Goal: Task Accomplishment & Management: Use online tool/utility

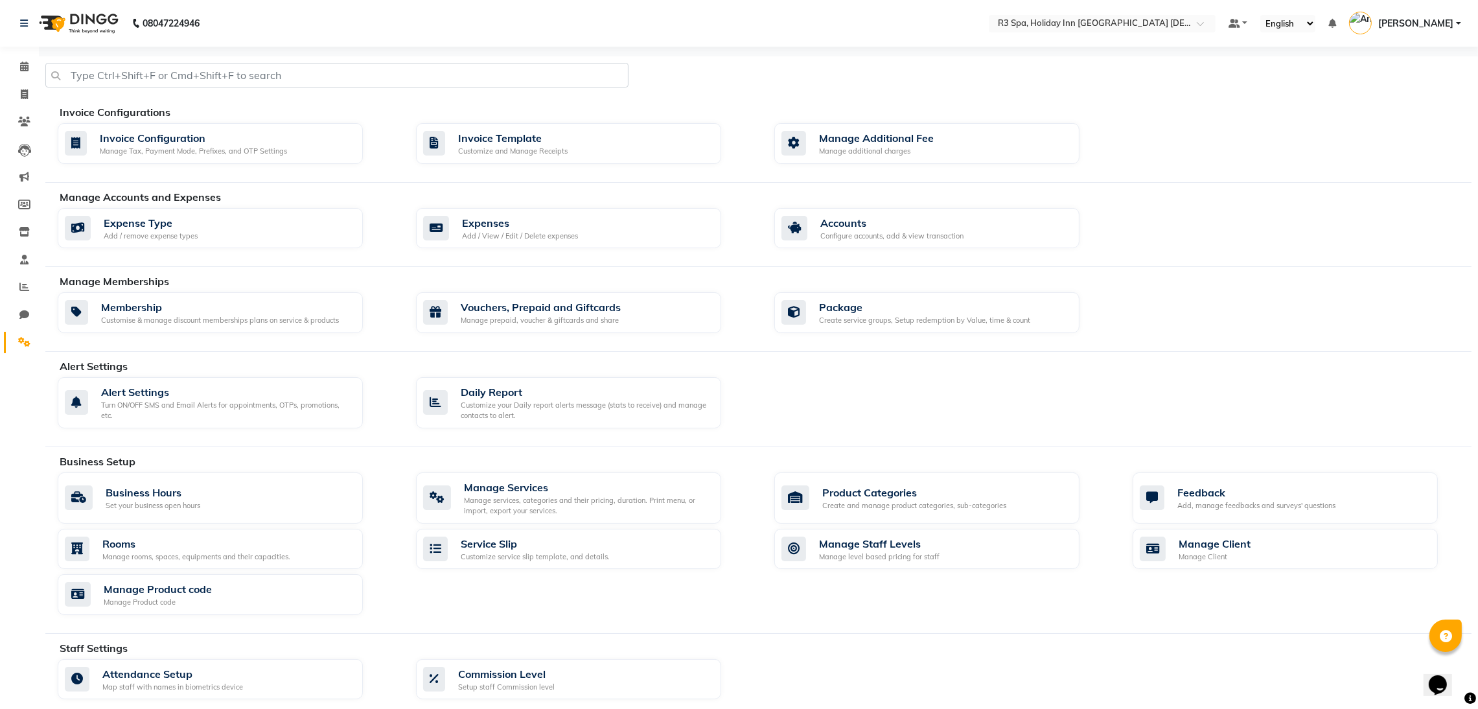
click at [165, 122] on div "Invoice Configurations Invoice Configuration Manage Tax, Payment Mode, Prefixes…" at bounding box center [758, 143] width 1426 height 78
drag, startPoint x: 174, startPoint y: 117, endPoint x: 166, endPoint y: 132, distance: 16.5
click at [166, 128] on div "Invoice Configurations Invoice Configuration Manage Tax, Payment Mode, Prefixes…" at bounding box center [758, 143] width 1426 height 79
click at [166, 141] on div "Invoice Configuration" at bounding box center [193, 138] width 187 height 16
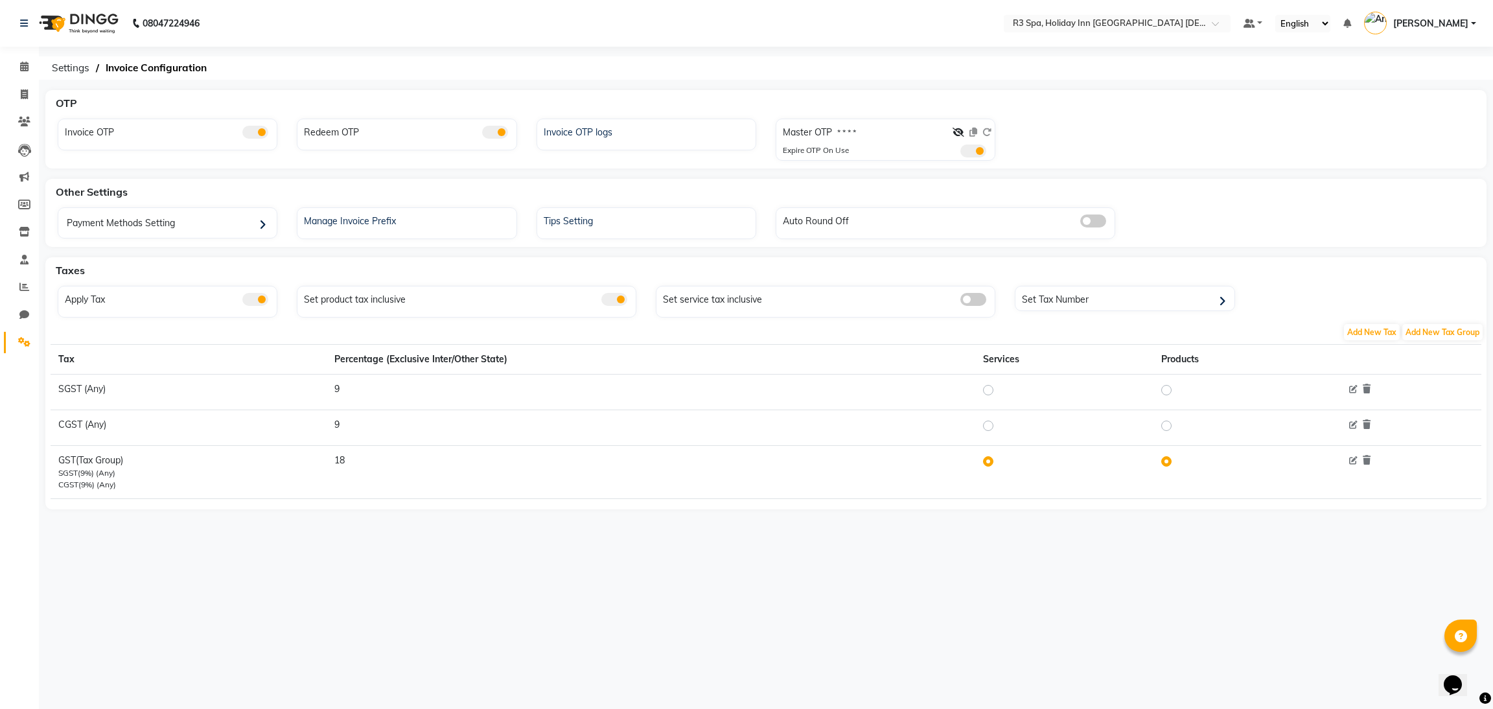
click at [1157, 34] on nav "08047224946 Select Location × R3 Spa, Holiday Inn Goa Candolim Default Panel My…" at bounding box center [746, 23] width 1493 height 47
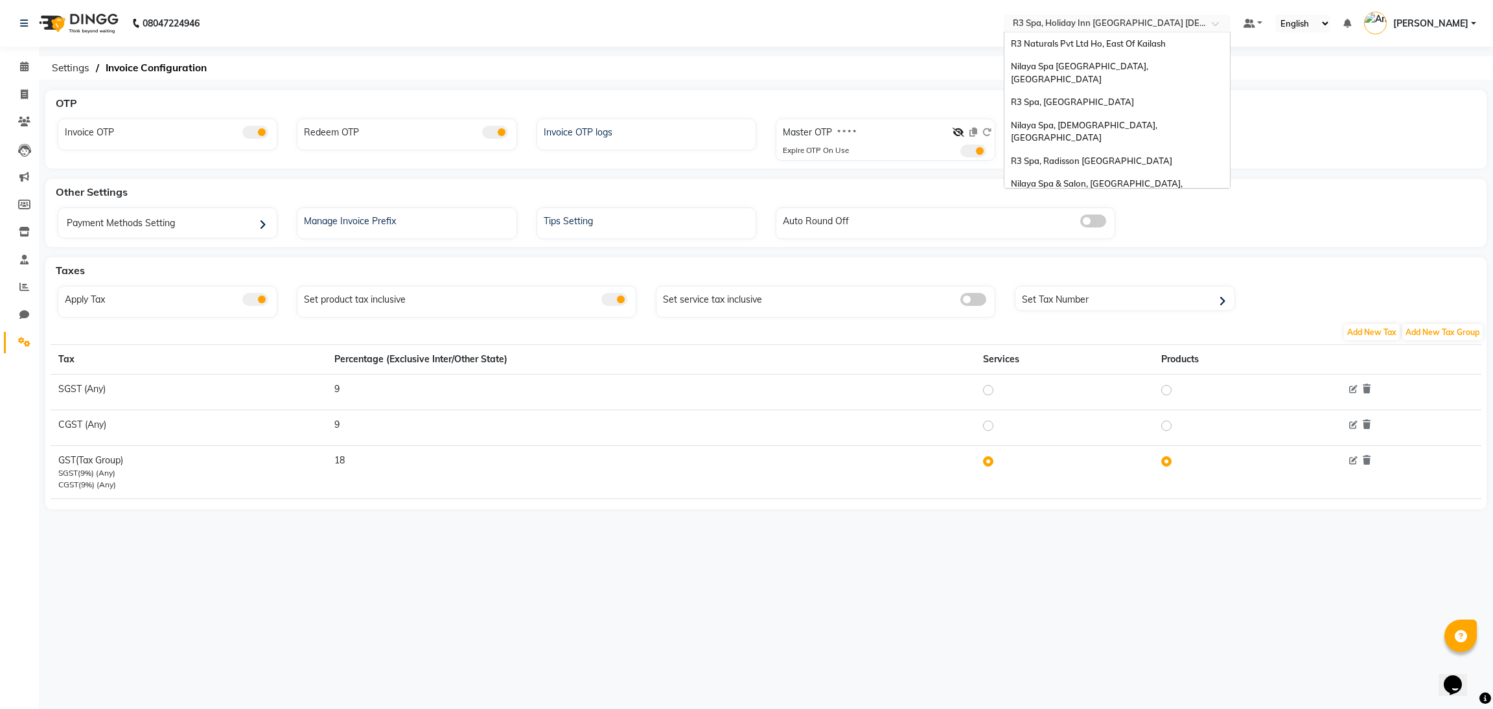
click at [1157, 15] on div "Select Location × R3 Spa, Holiday Inn Goa Candolim" at bounding box center [1116, 23] width 227 height 17
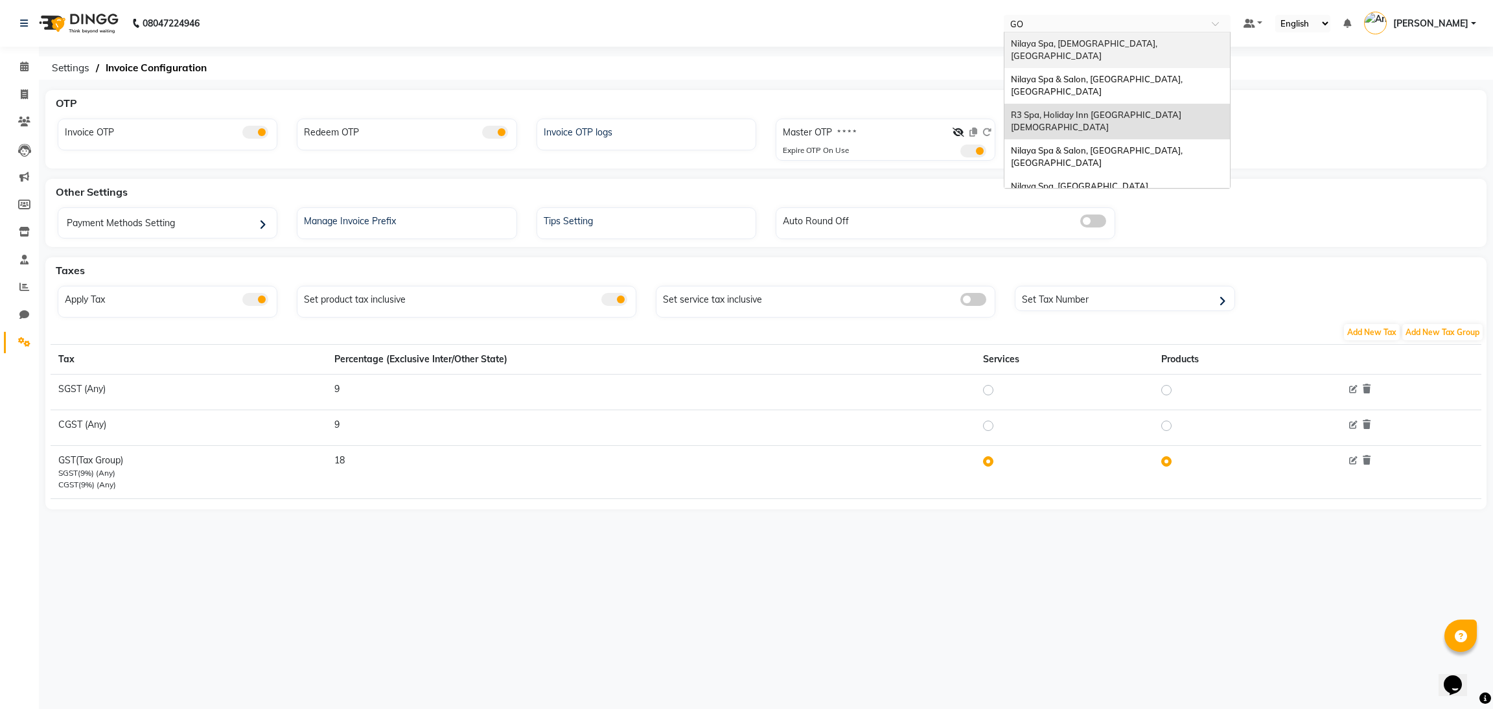
type input "GOR"
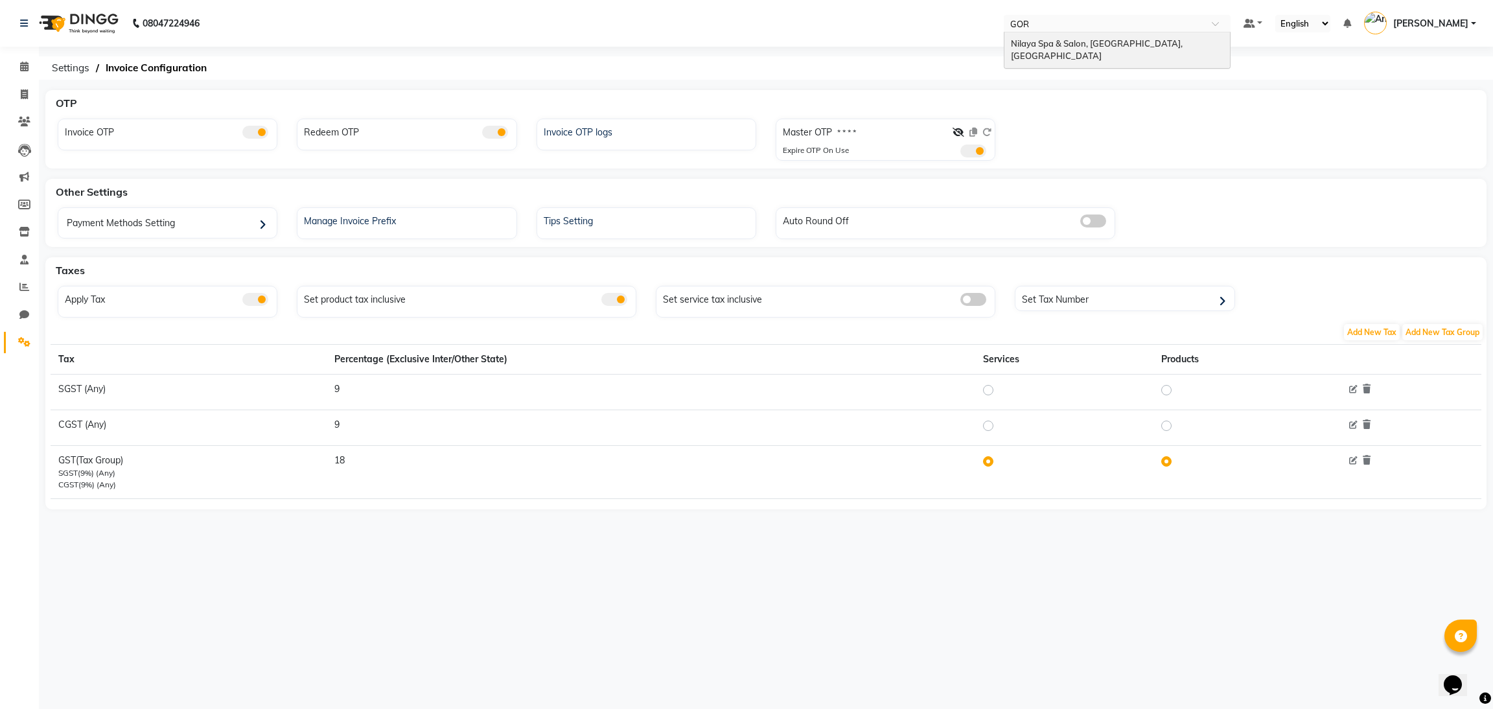
click at [1148, 43] on span "Nilaya Spa & Salon, [GEOGRAPHIC_DATA], [GEOGRAPHIC_DATA]" at bounding box center [1098, 49] width 174 height 23
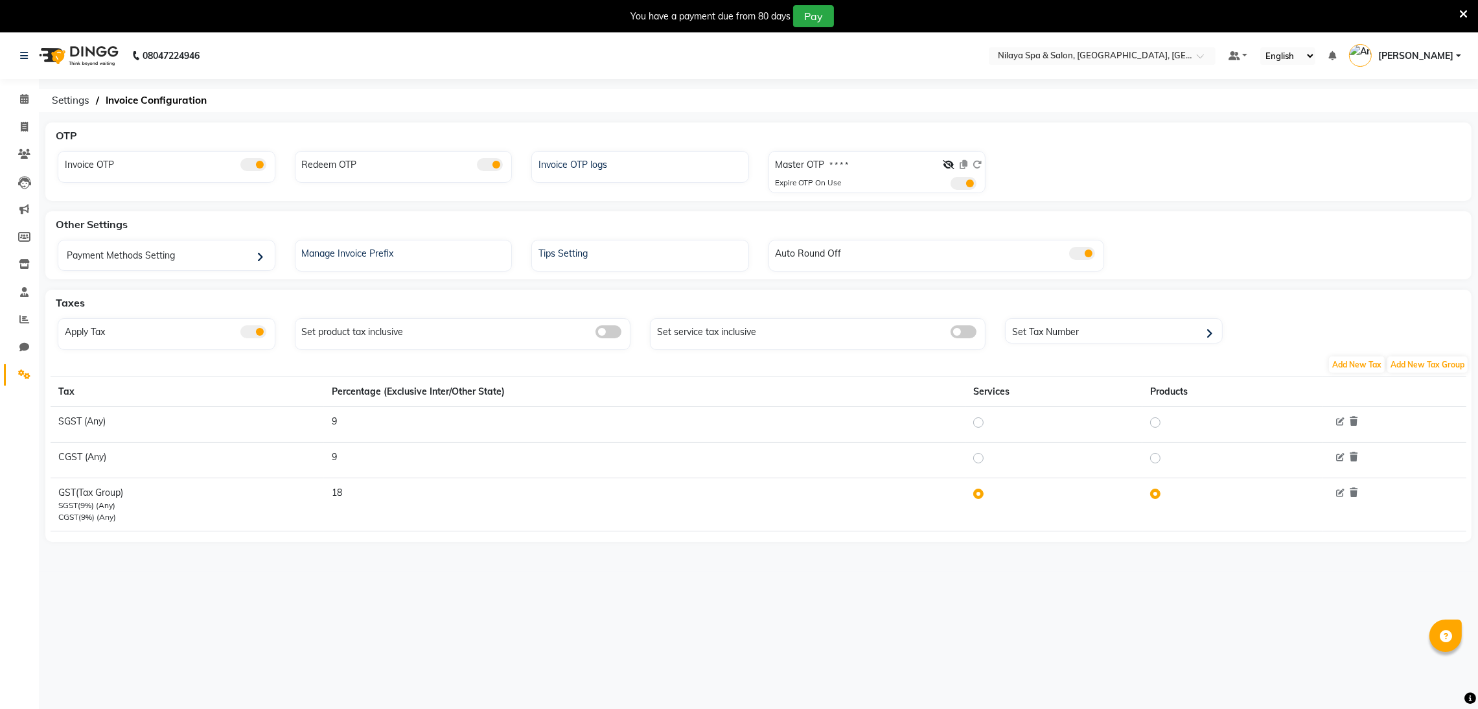
click at [606, 182] on div "Invoice OTP logs" at bounding box center [640, 167] width 218 height 32
click at [608, 164] on div "Invoice OTP logs" at bounding box center [641, 163] width 213 height 17
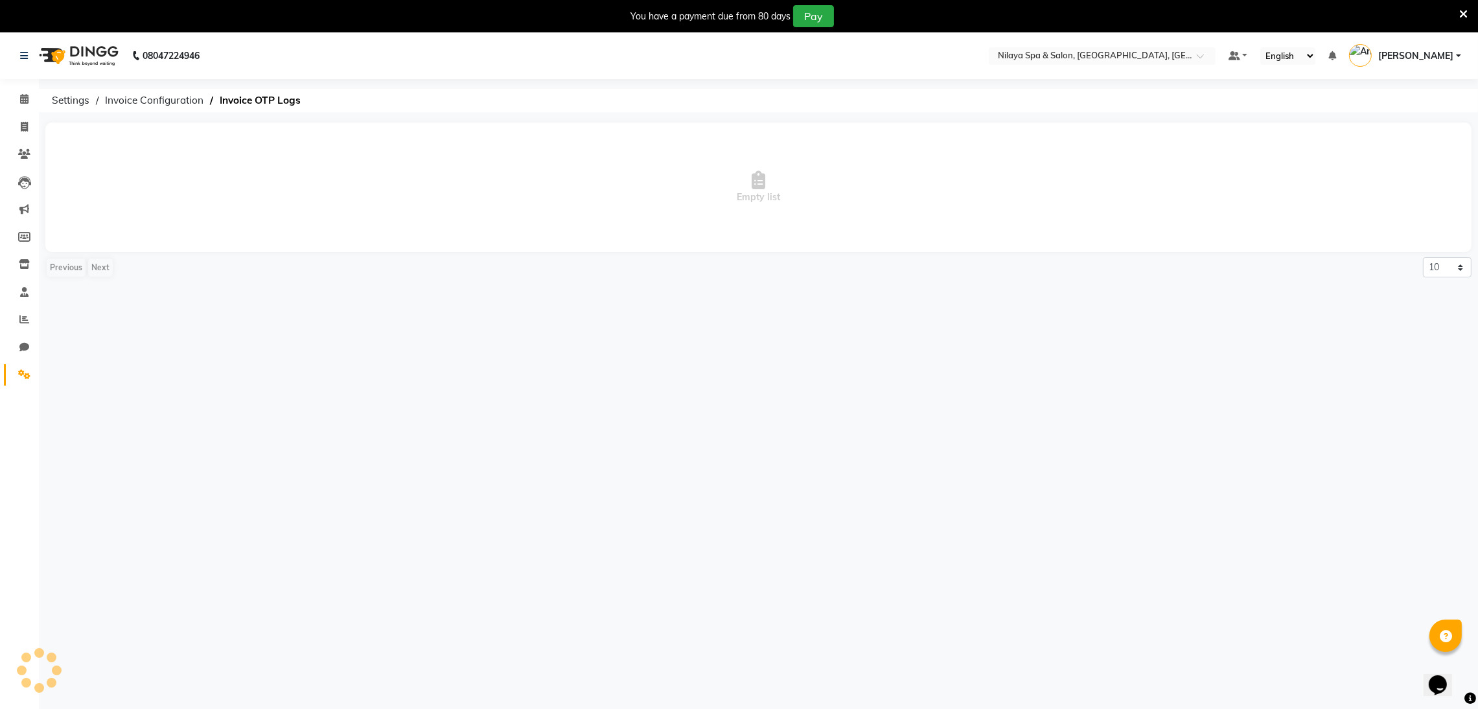
drag, startPoint x: 608, startPoint y: 165, endPoint x: 586, endPoint y: 153, distance: 24.4
click at [586, 153] on span "Empty list" at bounding box center [758, 187] width 1426 height 130
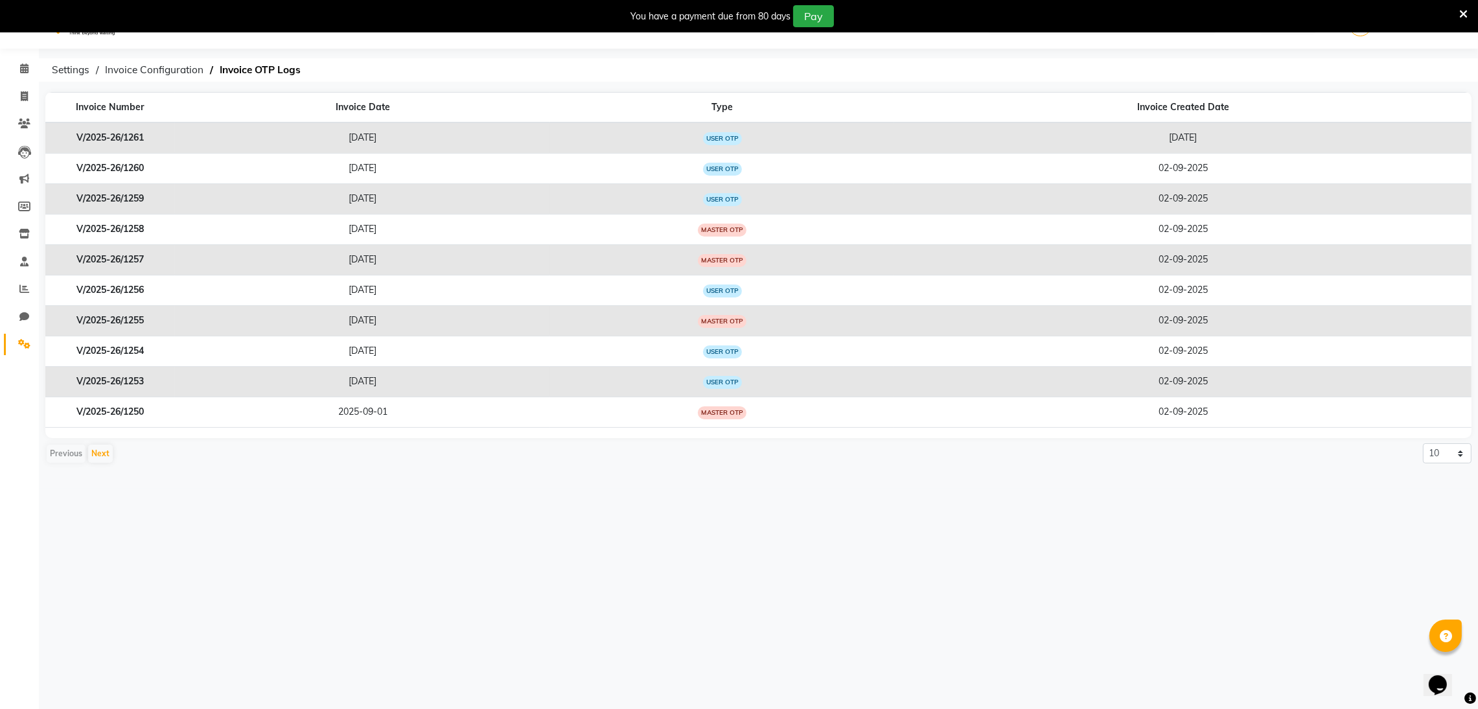
scroll to position [32, 0]
click at [1432, 452] on select "10 20 50 100" at bounding box center [1447, 451] width 49 height 20
click at [21, 69] on icon at bounding box center [24, 67] width 8 height 10
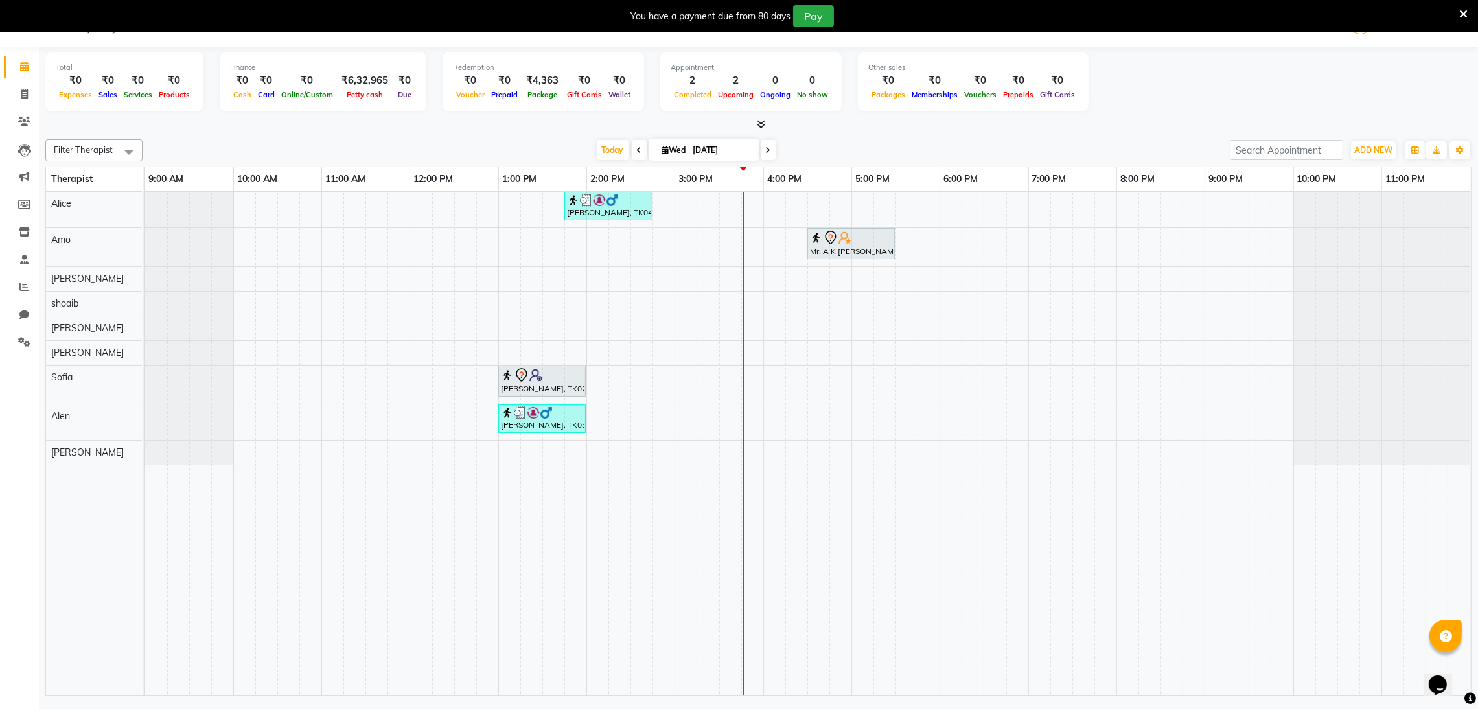
click at [638, 146] on icon at bounding box center [639, 150] width 5 height 8
type input "02-09-2025"
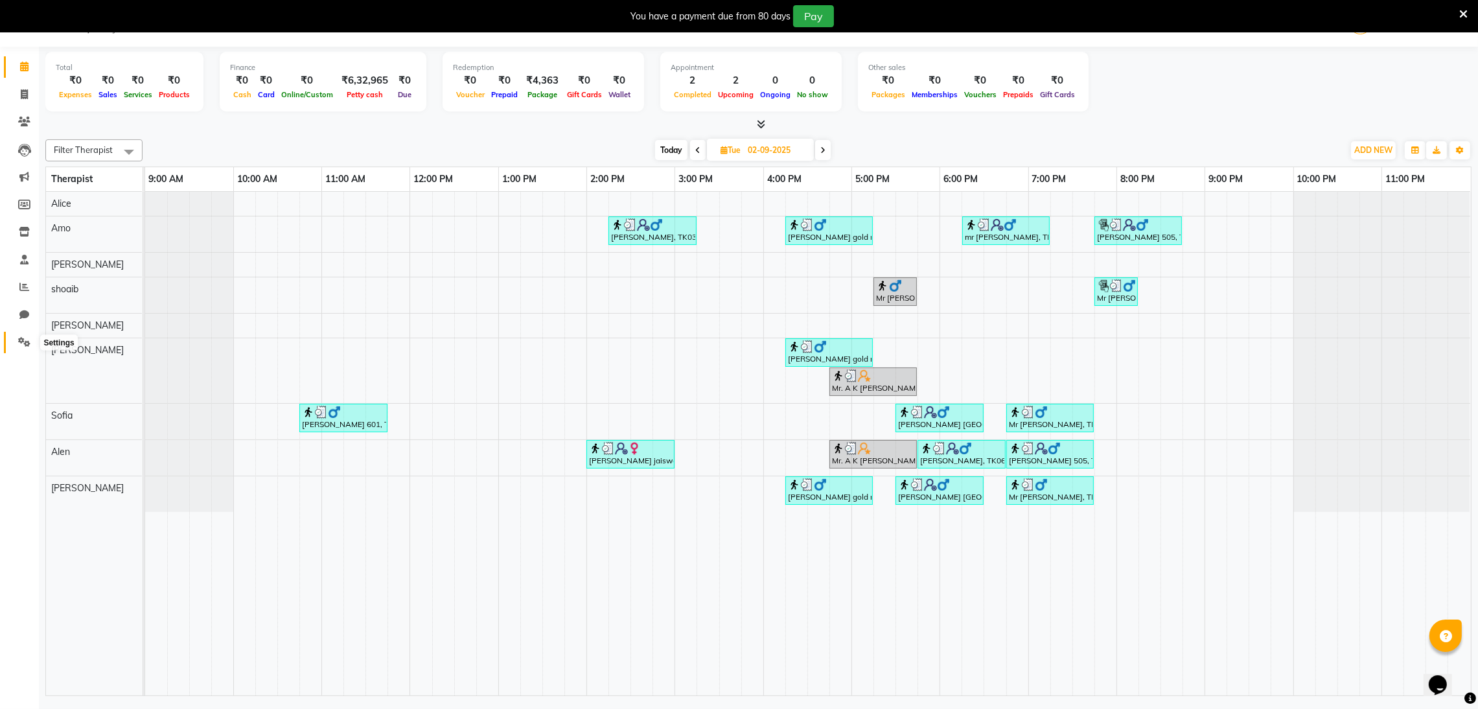
click at [20, 343] on icon at bounding box center [24, 342] width 12 height 10
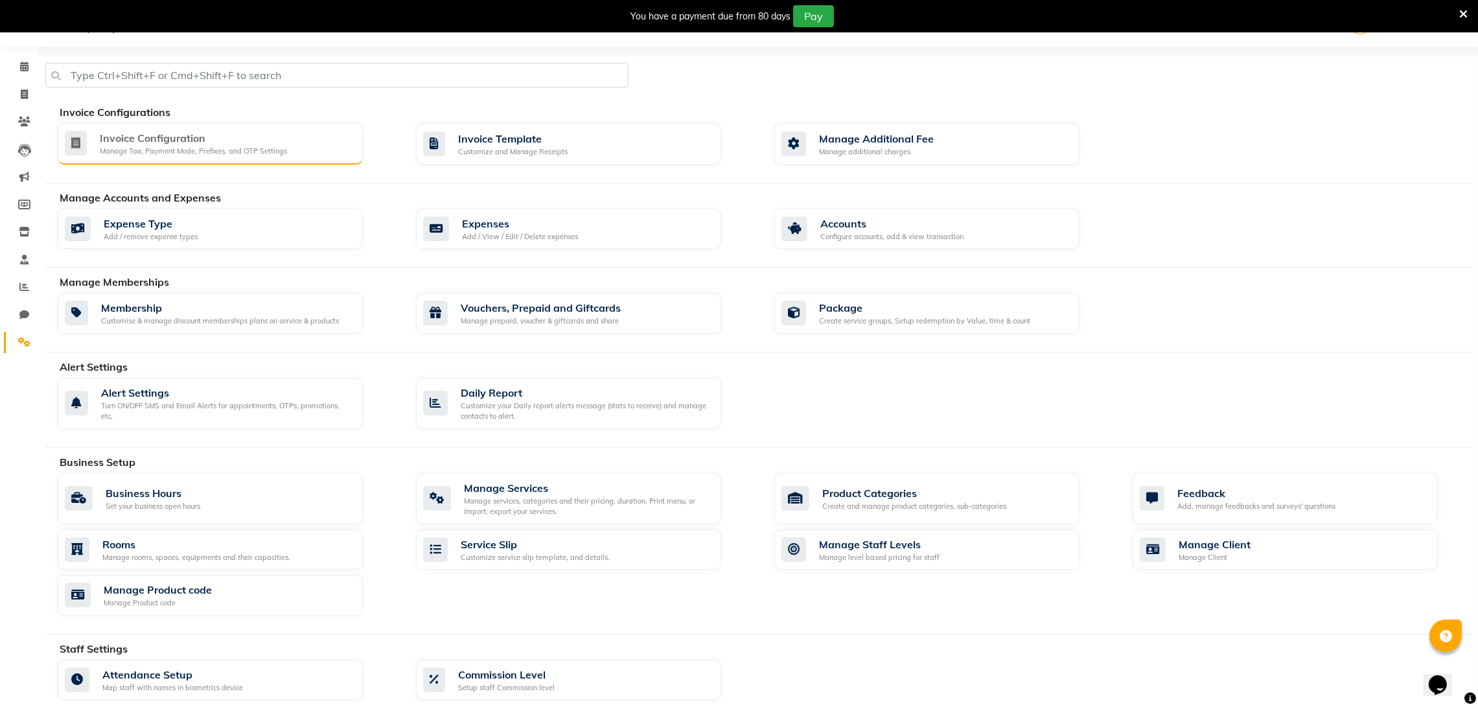
click at [299, 147] on div "Invoice Configuration Manage Tax, Payment Mode, Prefixes, and OTP Settings" at bounding box center [209, 143] width 288 height 27
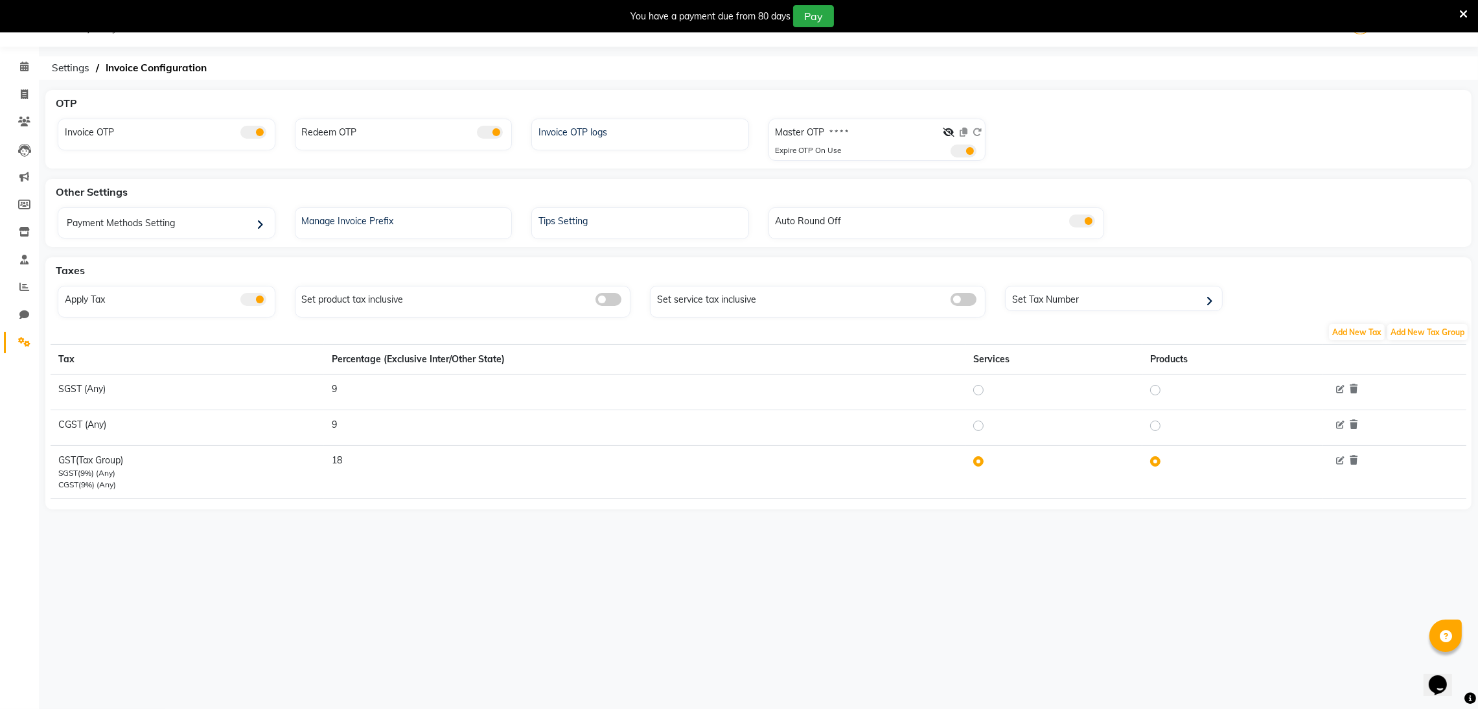
drag, startPoint x: 658, startPoint y: 117, endPoint x: 488, endPoint y: 147, distance: 172.4
click at [656, 117] on div "OTP Invoice OTP Redeem OTP Invoice OTP logs Master OTP * * * * Expire OTP On Use" at bounding box center [758, 129] width 1426 height 78
drag, startPoint x: 488, startPoint y: 147, endPoint x: 577, endPoint y: 122, distance: 92.7
click at [510, 135] on div "Redeem OTP" at bounding box center [404, 135] width 218 height 32
click at [577, 122] on div "Invoice OTP logs" at bounding box center [641, 130] width 213 height 17
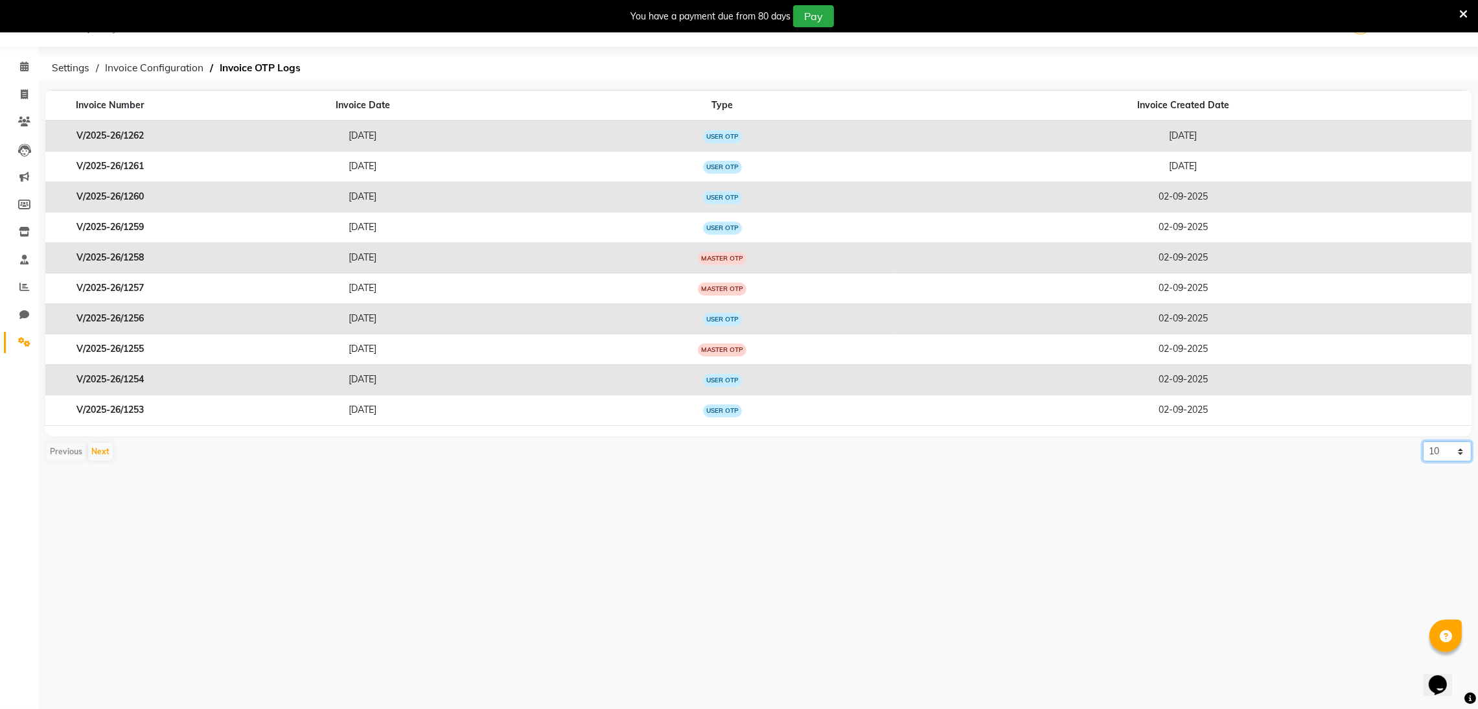
drag, startPoint x: 1431, startPoint y: 452, endPoint x: 1428, endPoint y: 460, distance: 9.0
click at [1431, 452] on select "10 20 50 100" at bounding box center [1447, 451] width 49 height 20
select select "20"
click at [1423, 442] on select "10 20 50 100" at bounding box center [1447, 451] width 49 height 20
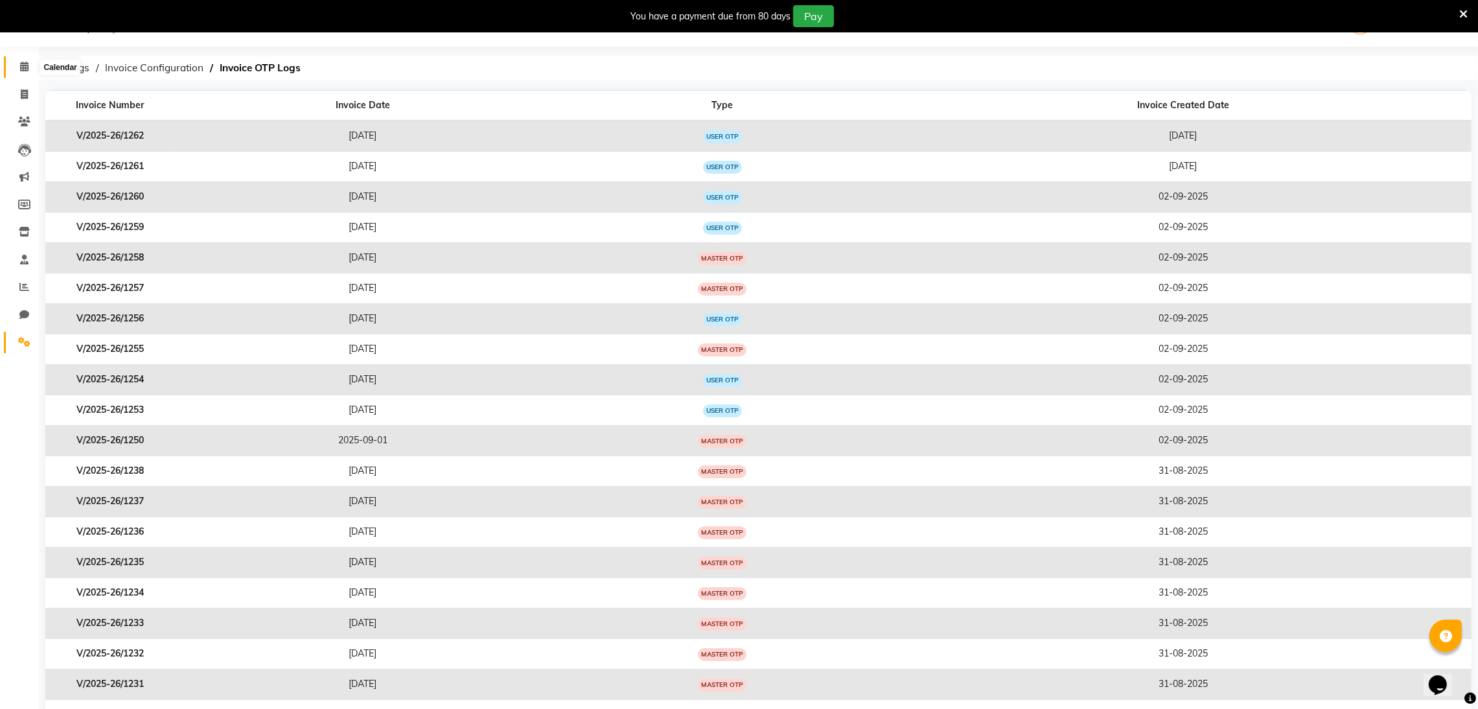
click at [26, 62] on icon at bounding box center [24, 67] width 8 height 10
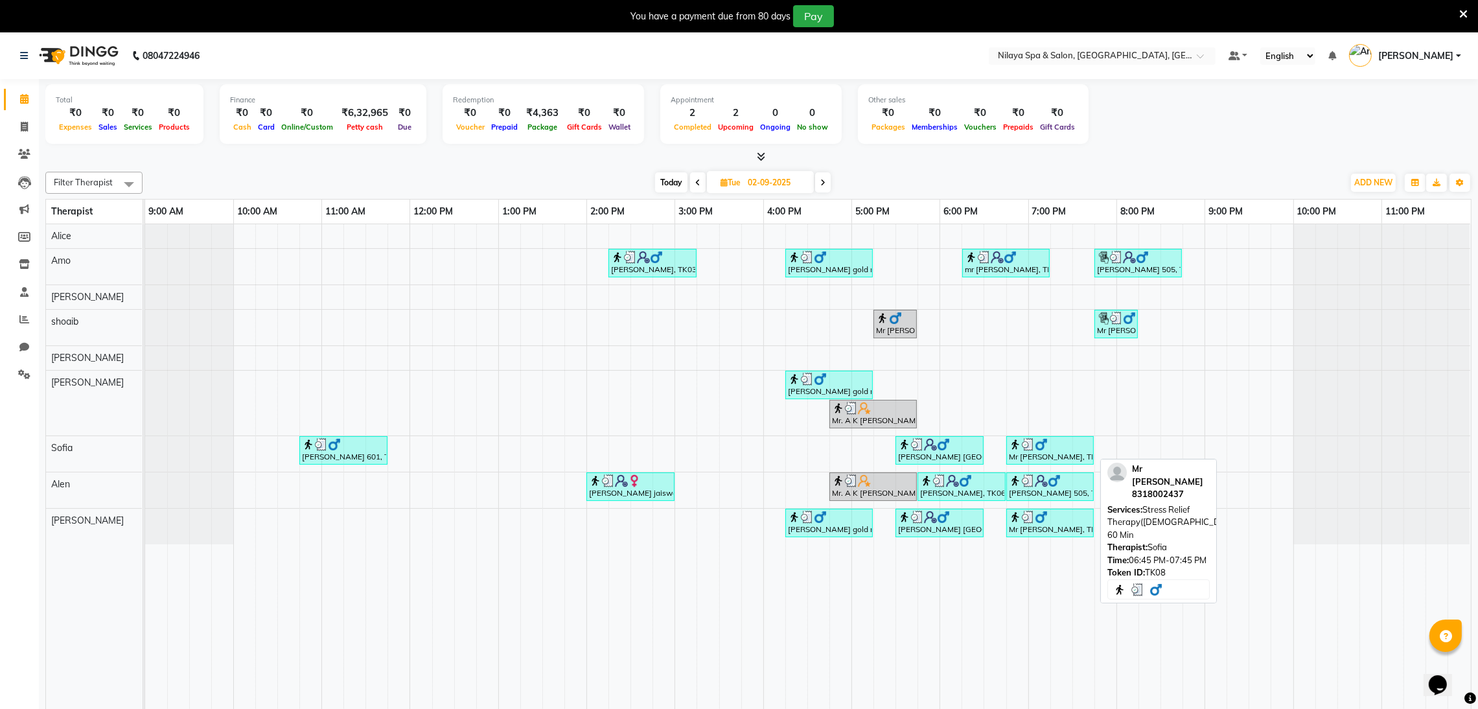
click at [1054, 454] on div "Mr [PERSON_NAME], TK08, 06:45 PM-07:45 PM, Stress Relief Therapy([DEMOGRAPHIC_D…" at bounding box center [1049, 450] width 85 height 25
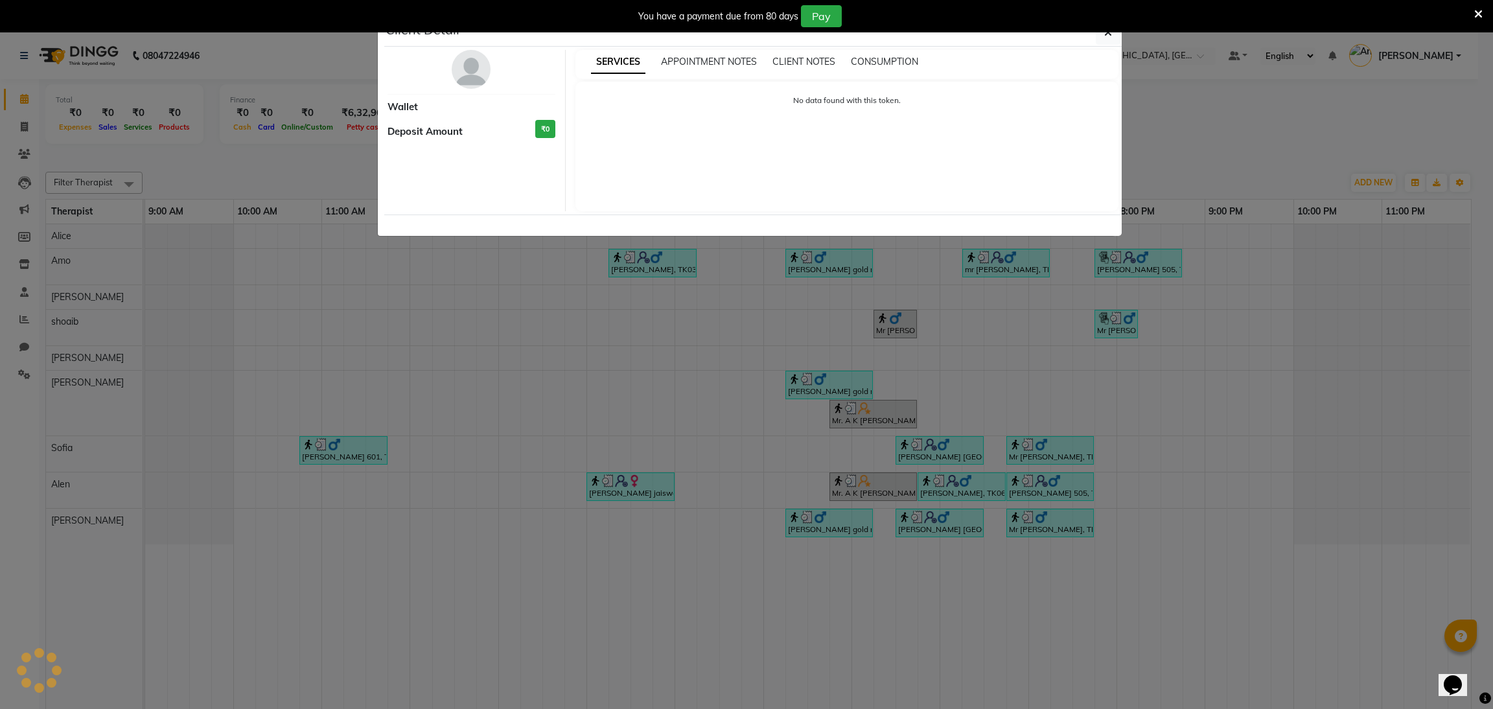
select select "3"
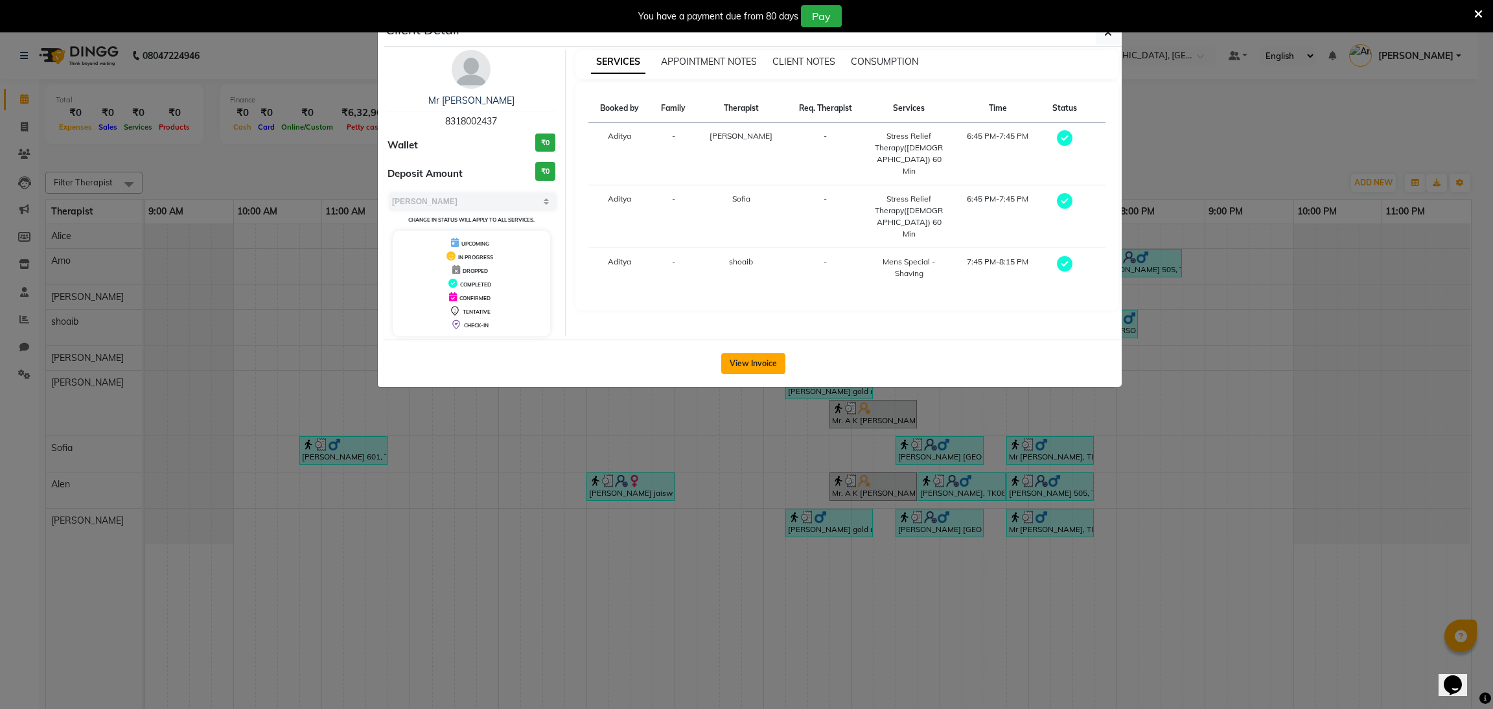
click at [765, 358] on button "View Invoice" at bounding box center [753, 363] width 64 height 21
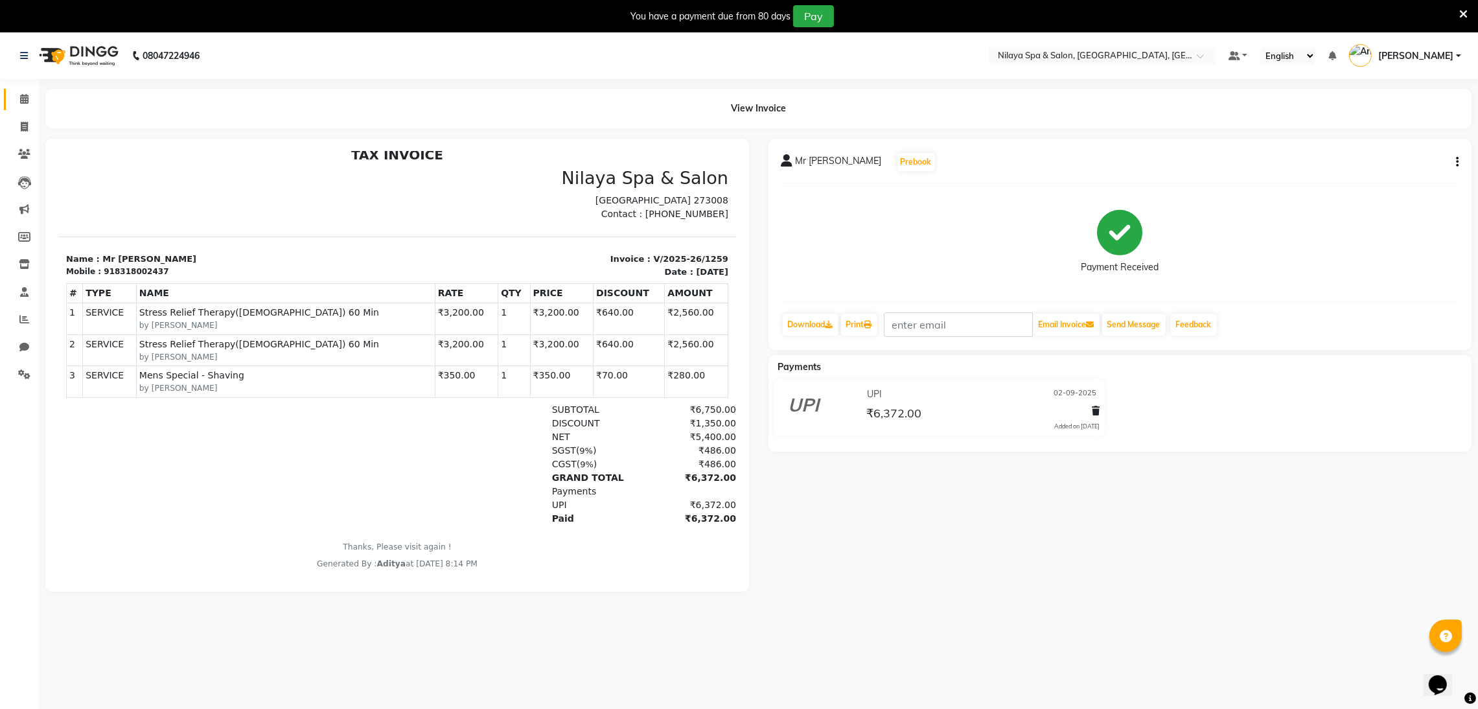
scroll to position [32, 0]
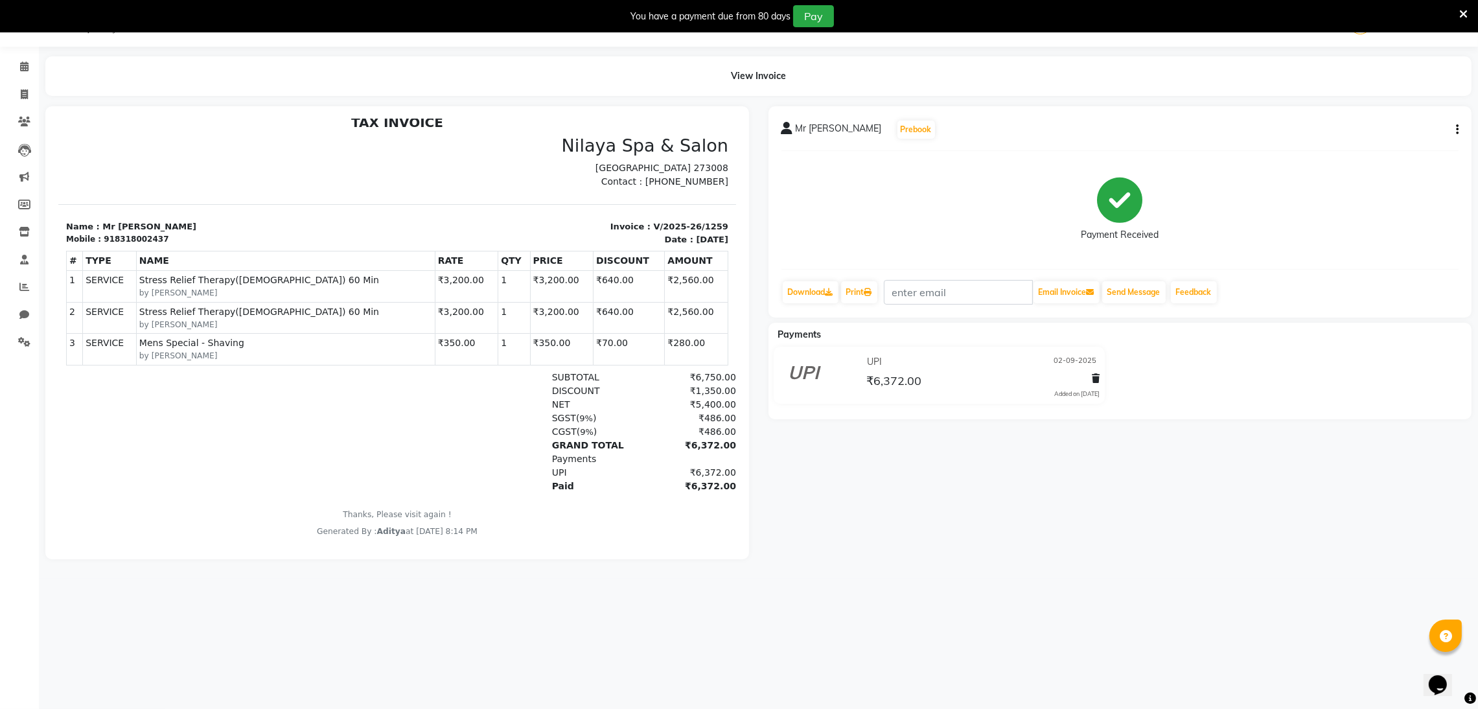
click at [649, 446] on div "₹6,372.00" at bounding box center [687, 445] width 96 height 14
click at [851, 355] on div at bounding box center [811, 375] width 85 height 47
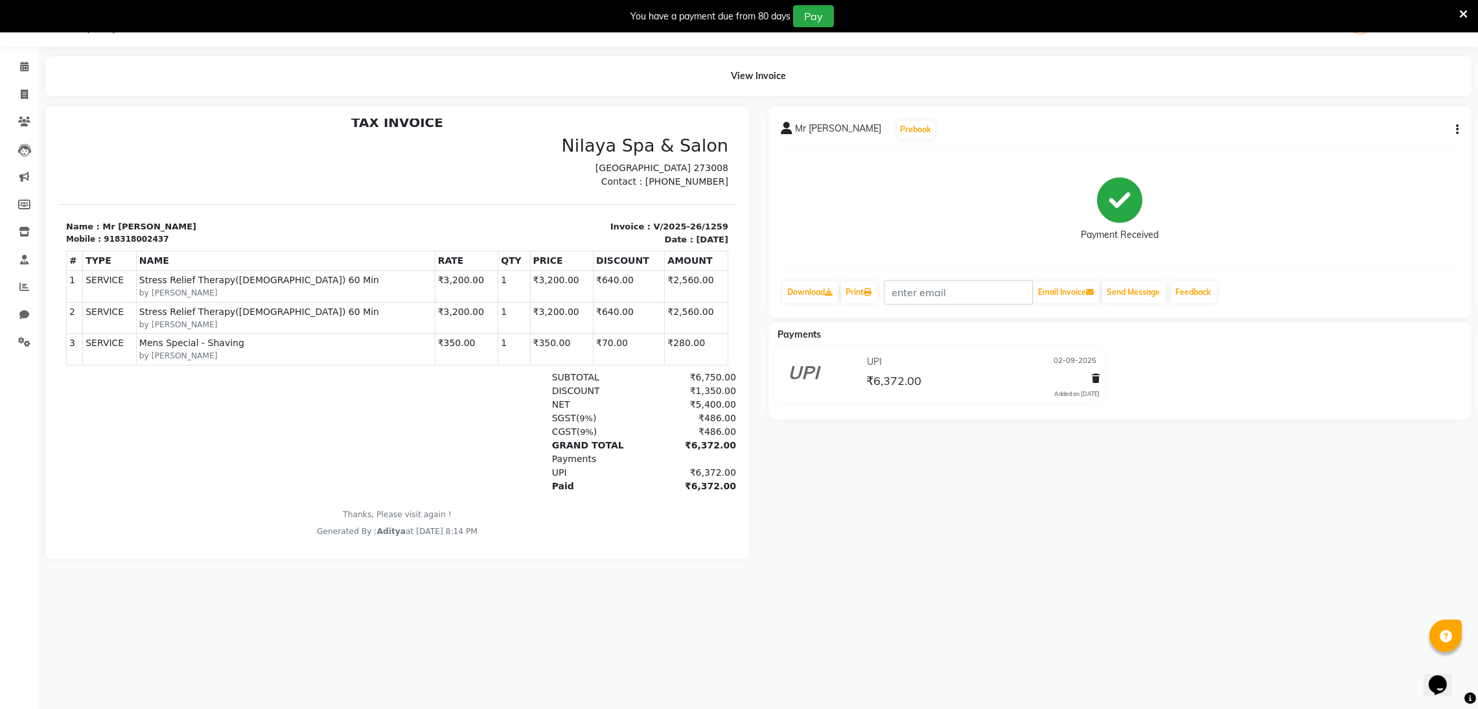
click at [851, 355] on div at bounding box center [811, 375] width 85 height 47
click at [880, 374] on span "₹6,372.00" at bounding box center [893, 382] width 55 height 18
click at [268, 303] on td "SERVICE Stress Relief Therapy([DEMOGRAPHIC_DATA]) 60 Min by [PERSON_NAME]" at bounding box center [284, 316] width 299 height 31
click at [268, 304] on span "Stress Relief Therapy([DEMOGRAPHIC_DATA]) 60 Min" at bounding box center [285, 311] width 293 height 14
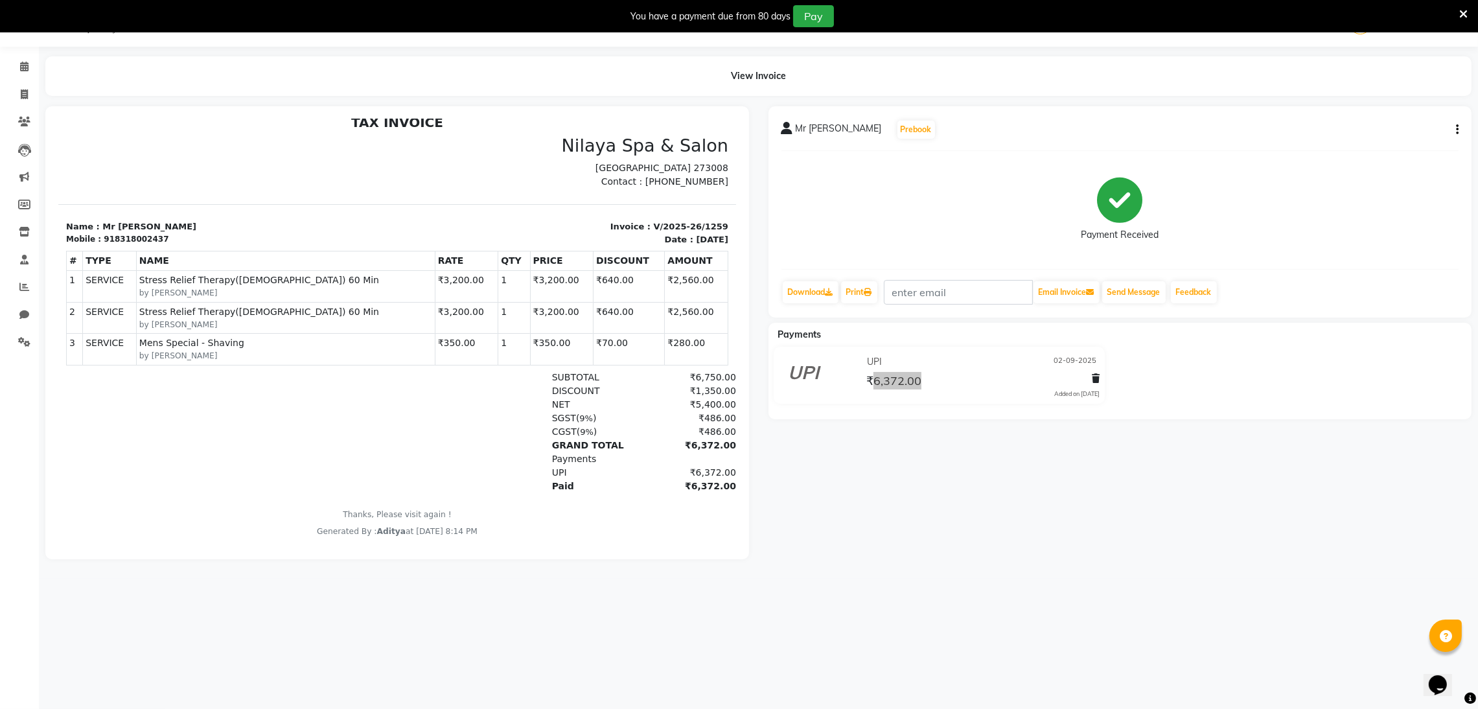
click at [434, 298] on td "₹3,200.00" at bounding box center [465, 285] width 63 height 31
drag, startPoint x: 542, startPoint y: 286, endPoint x: 546, endPoint y: 279, distance: 8.4
click at [544, 286] on tr "1 SERVICE SERVICE Stress Relief Therapy([DEMOGRAPHIC_DATA]) 60 Min by [GEOGRAPH…" at bounding box center [396, 285] width 661 height 31
click at [593, 279] on td "₹640.00" at bounding box center [628, 285] width 71 height 31
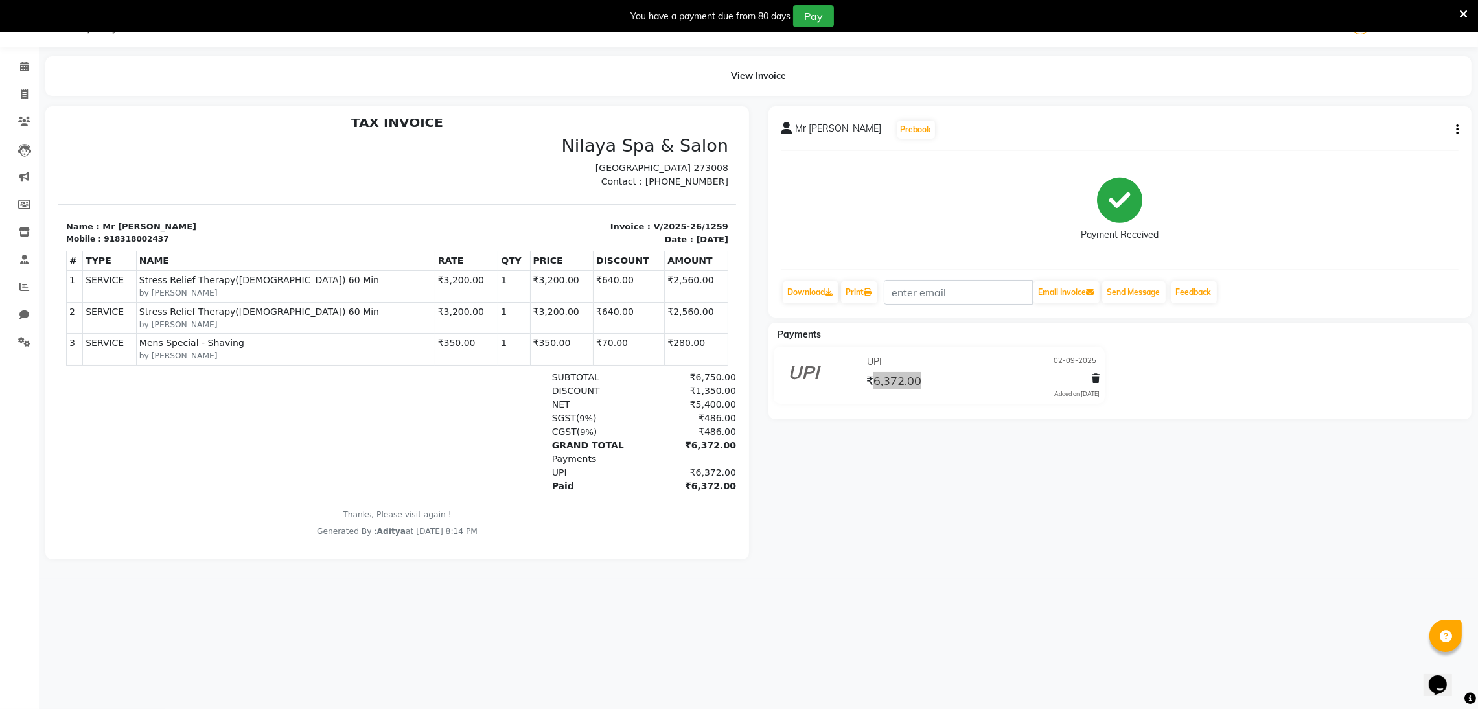
click at [593, 279] on td "₹640.00" at bounding box center [628, 285] width 71 height 31
click at [113, 229] on p "Name : Mr [PERSON_NAME]" at bounding box center [226, 226] width 323 height 13
copy p "[DEMOGRAPHIC_DATA]"
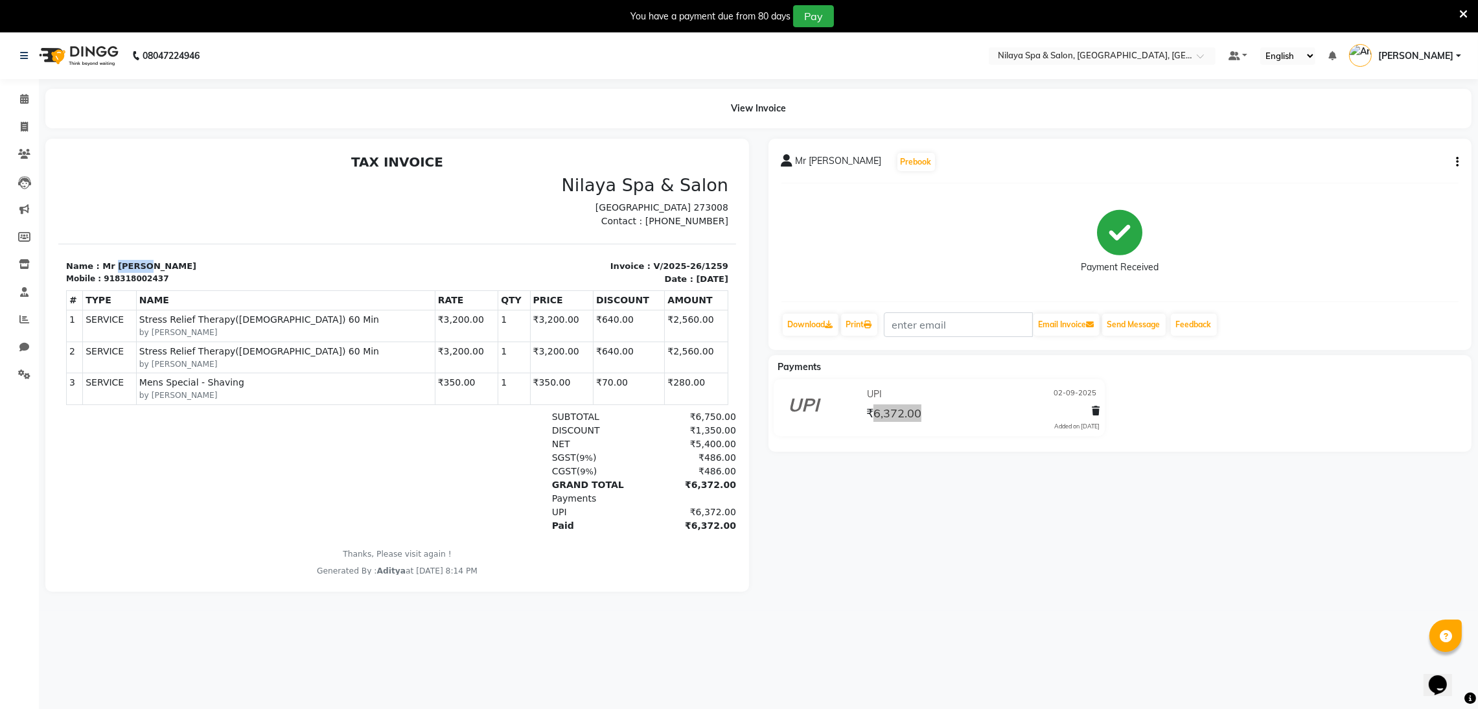
scroll to position [0, 0]
click at [30, 98] on span at bounding box center [24, 99] width 23 height 15
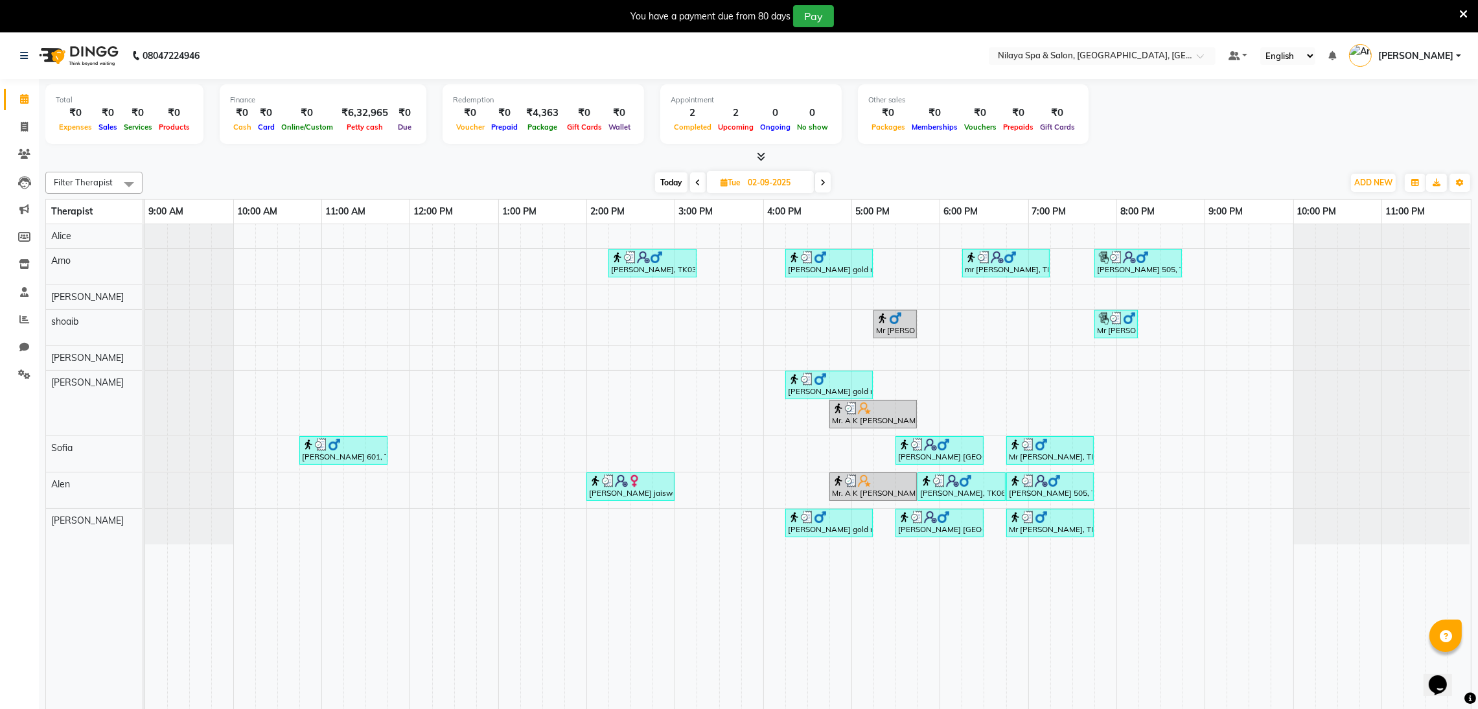
click at [22, 106] on link "Calendar" at bounding box center [19, 99] width 31 height 21
click at [16, 148] on span at bounding box center [24, 154] width 23 height 15
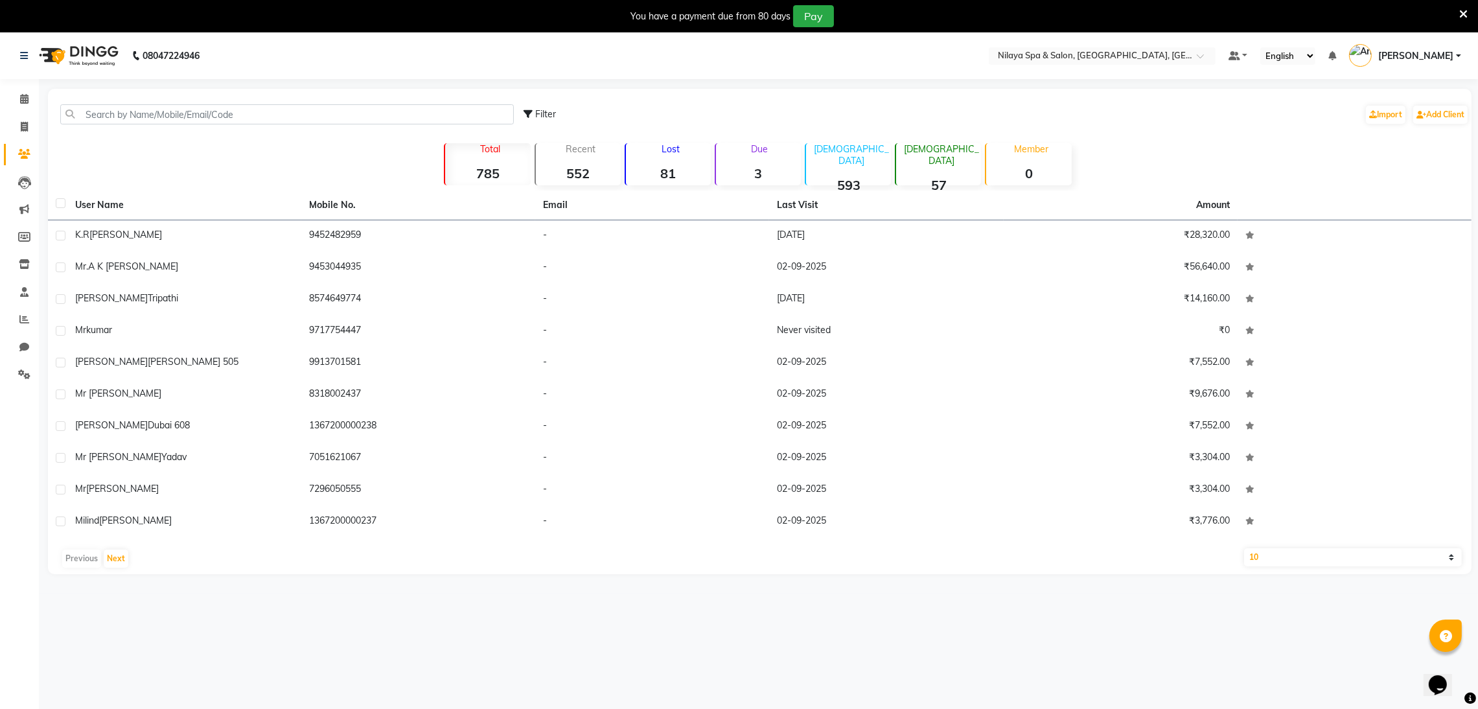
click at [16, 87] on li "Calendar" at bounding box center [19, 100] width 39 height 28
click at [25, 102] on icon at bounding box center [24, 99] width 8 height 10
